Goal: Information Seeking & Learning: Learn about a topic

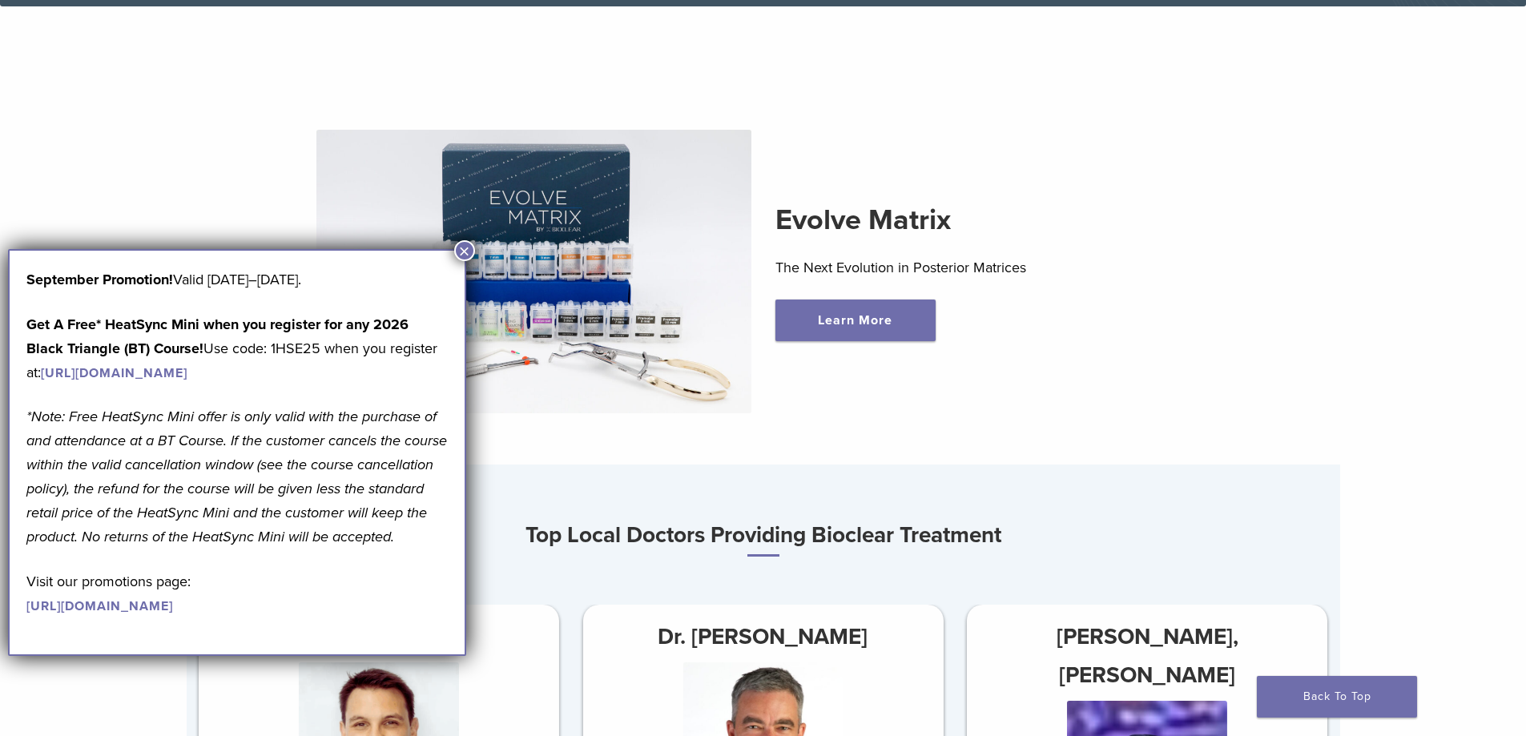
scroll to position [561, 0]
click at [464, 256] on button "×" at bounding box center [464, 250] width 21 height 21
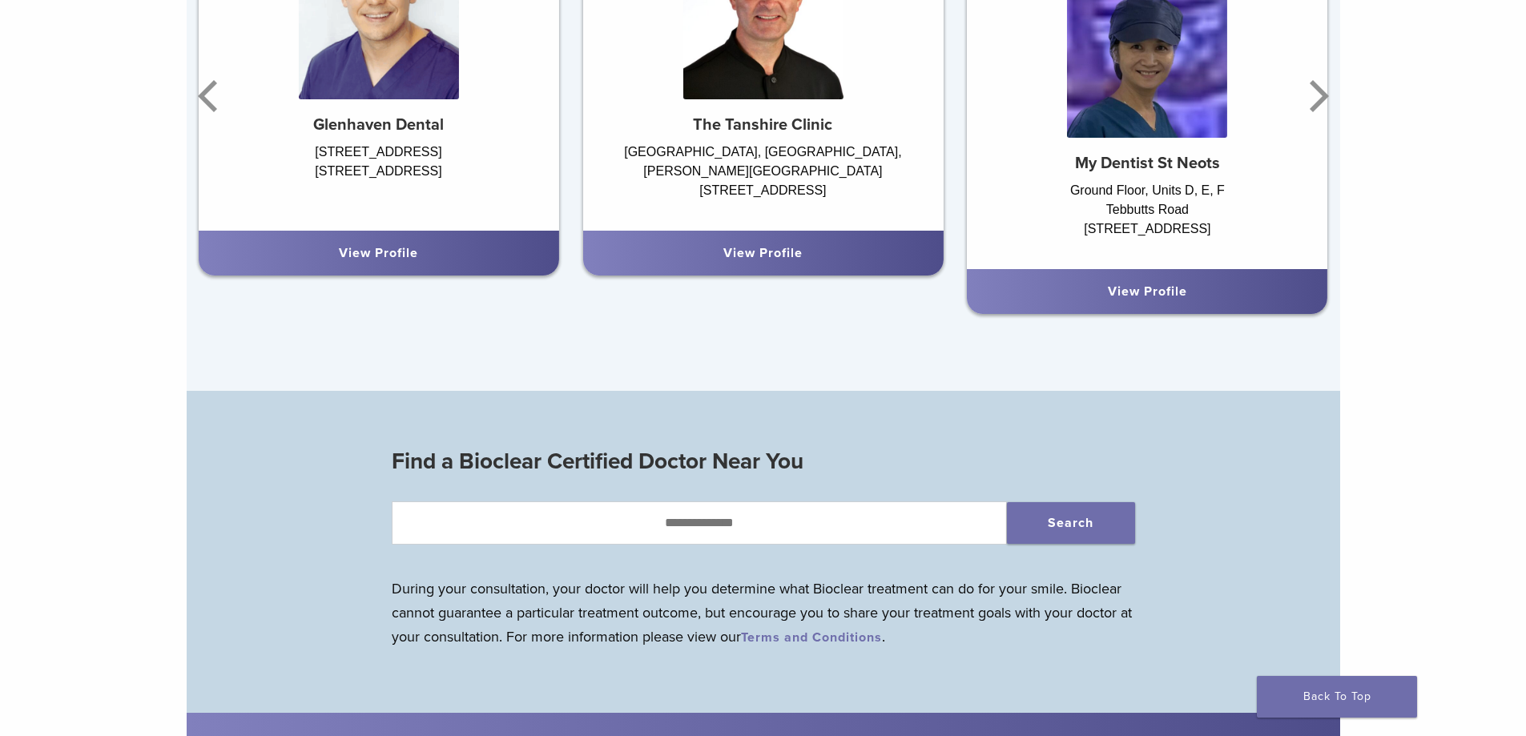
scroll to position [1442, 0]
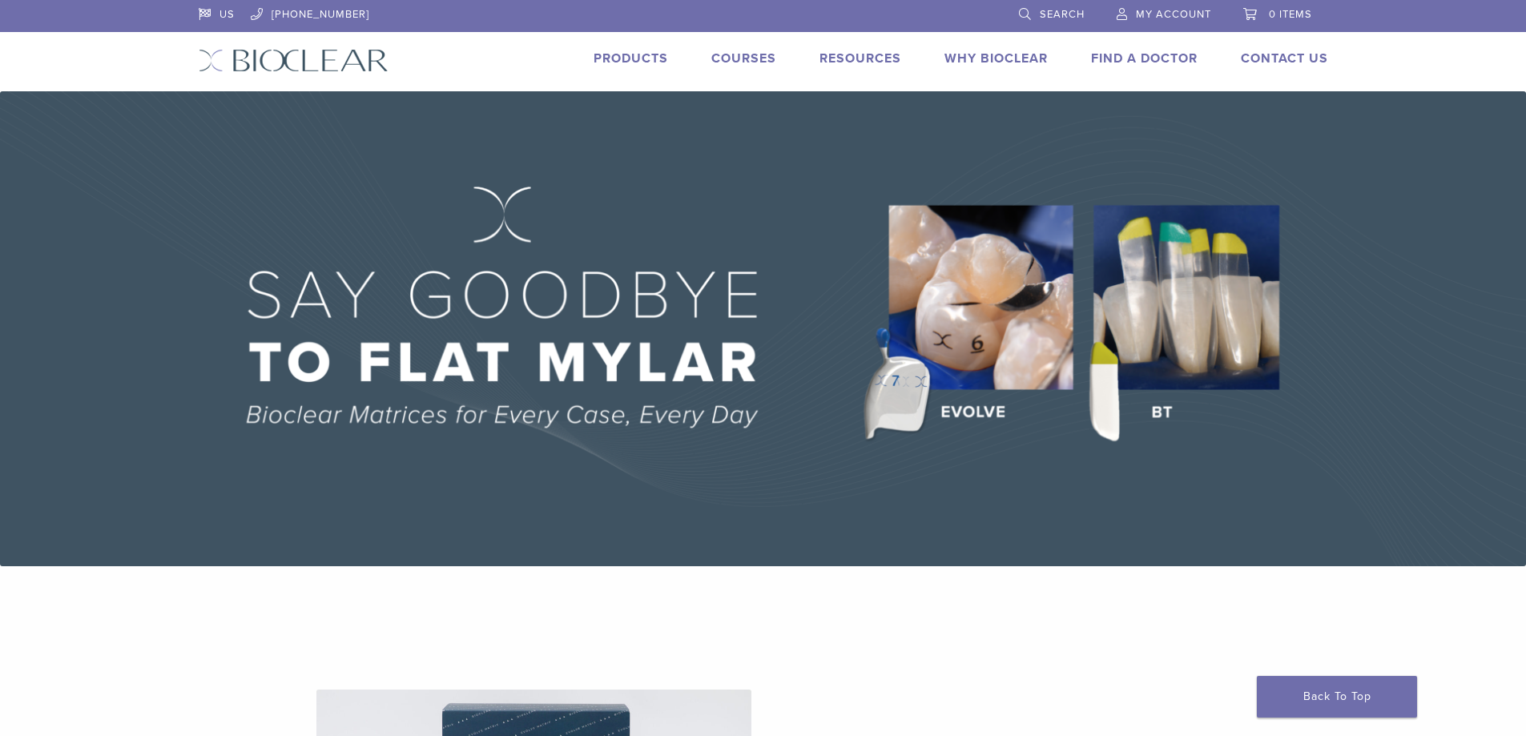
click at [978, 56] on link "Why Bioclear" at bounding box center [995, 58] width 103 height 16
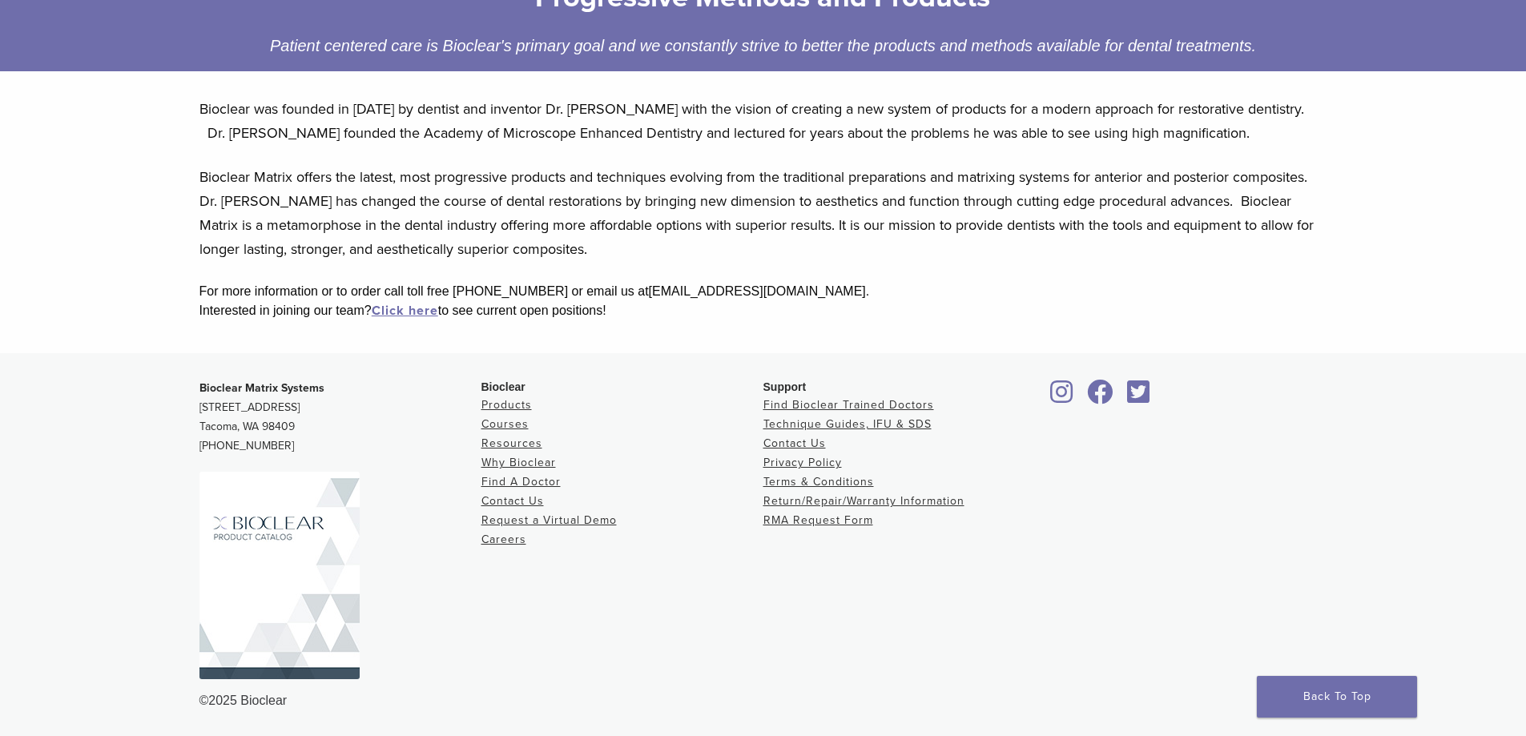
scroll to position [42, 0]
